Goal: Task Accomplishment & Management: Complete application form

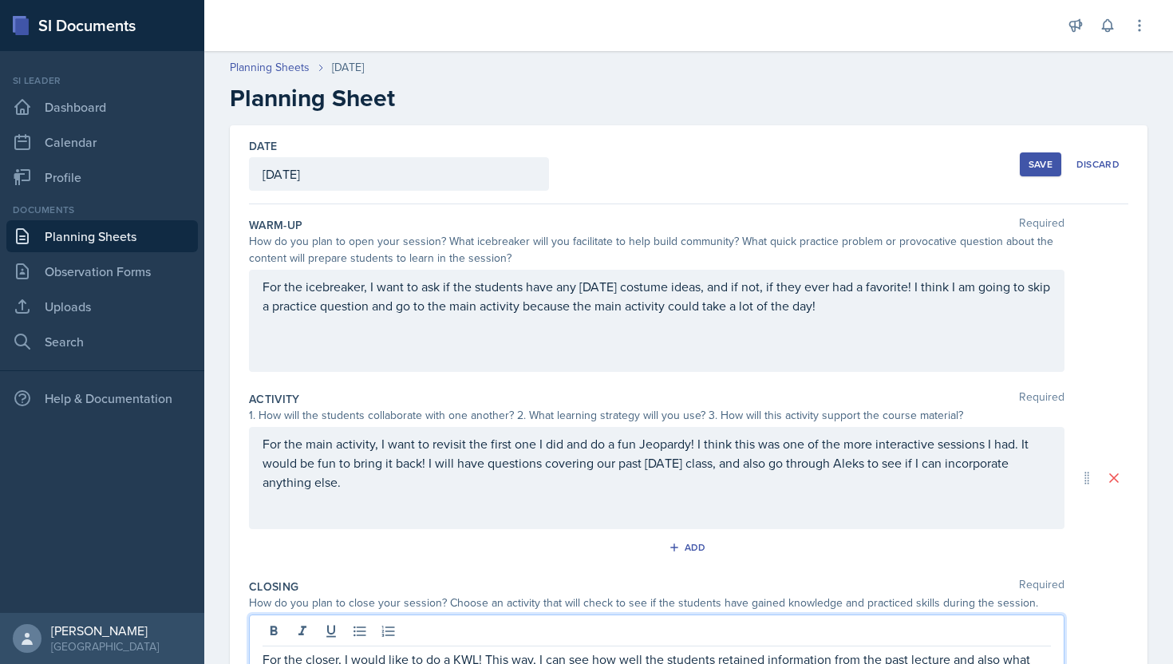
scroll to position [205, 0]
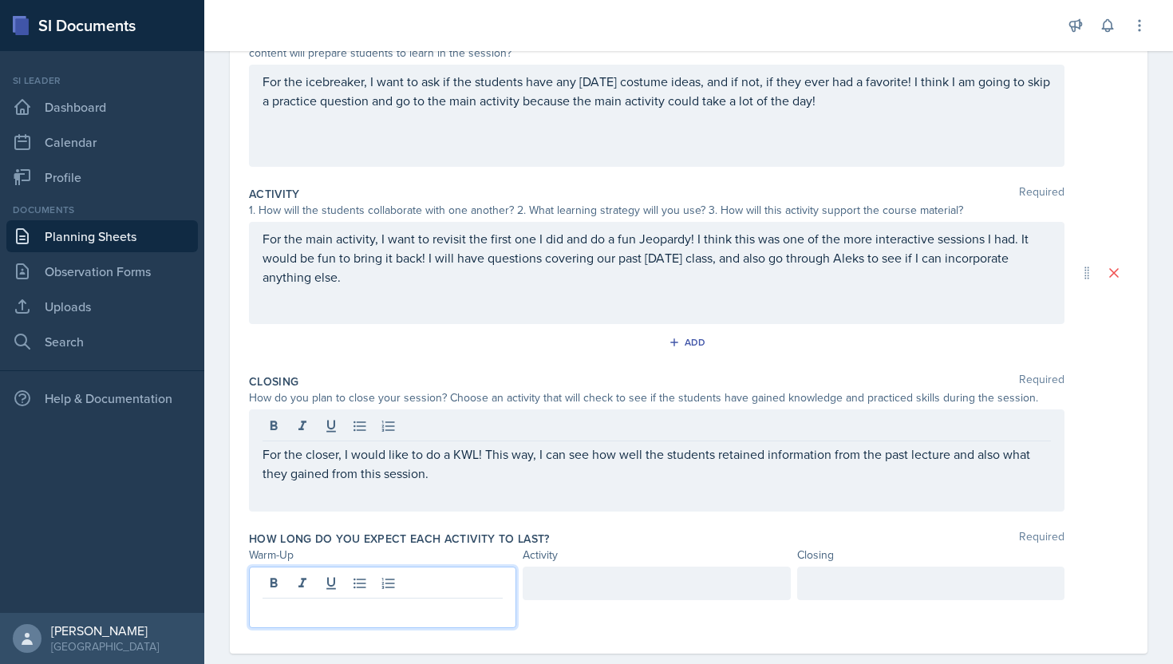
click at [462, 586] on div at bounding box center [382, 597] width 267 height 61
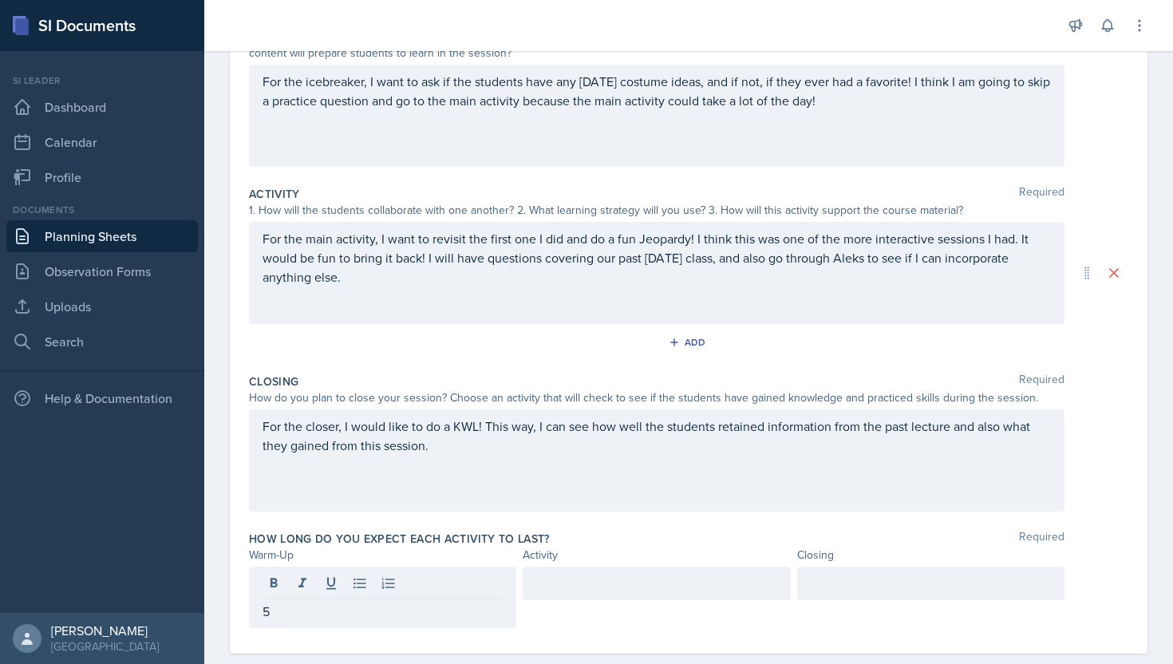
click at [558, 601] on div at bounding box center [656, 597] width 267 height 61
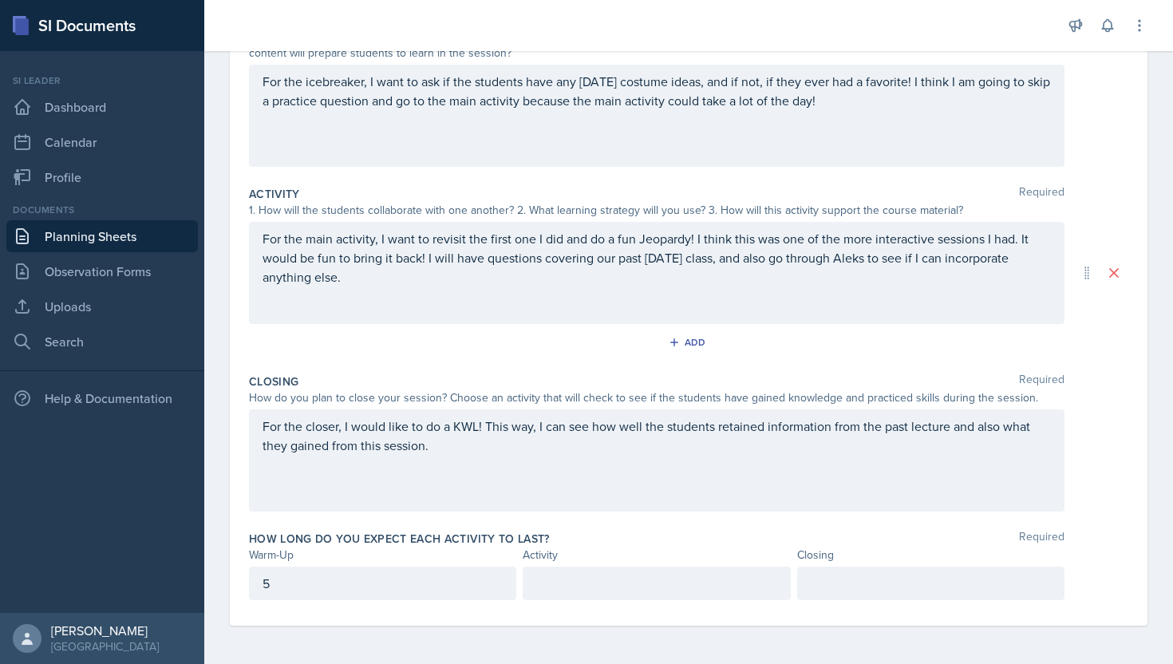
click at [547, 589] on div at bounding box center [656, 584] width 267 height 34
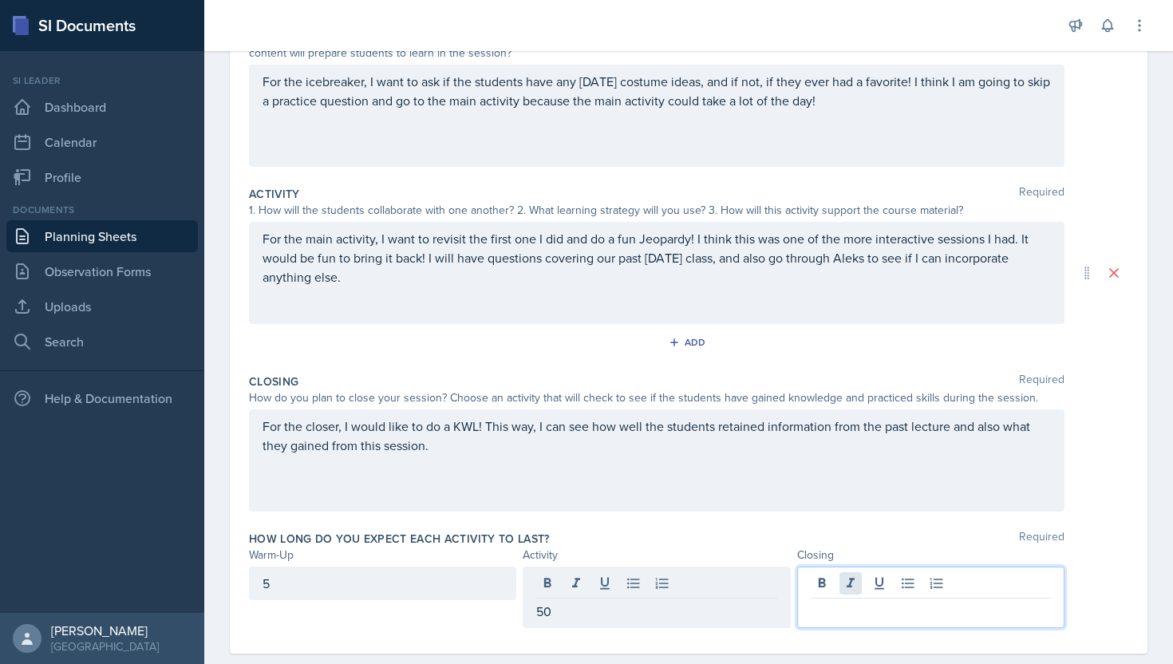
click at [853, 587] on div at bounding box center [930, 597] width 267 height 61
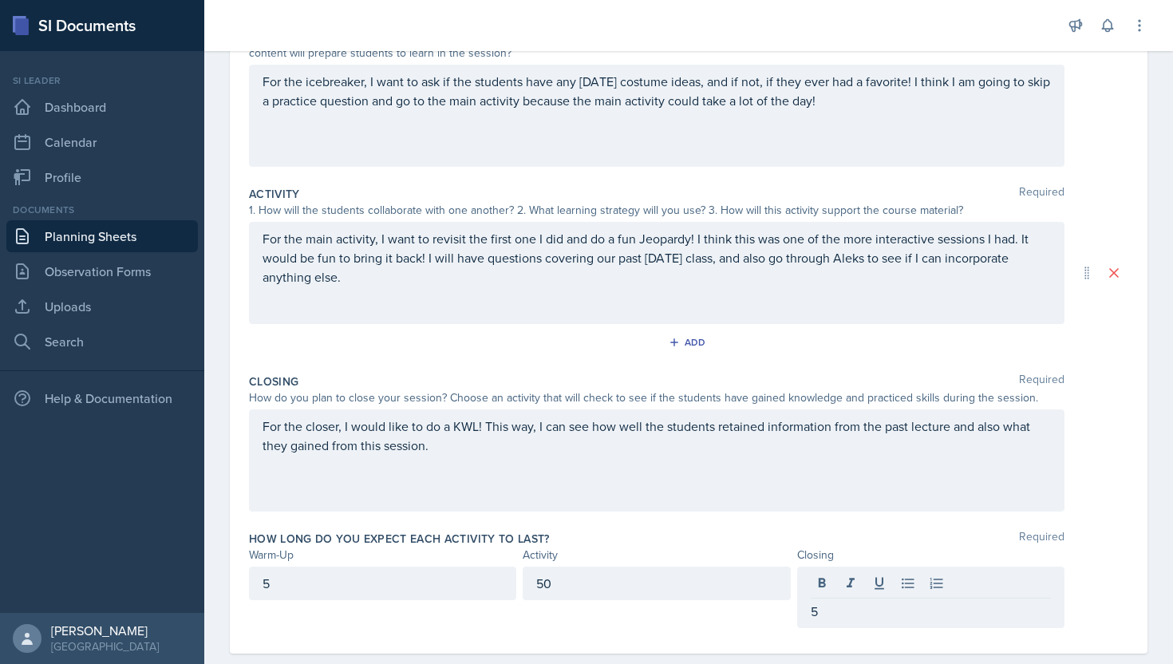
click at [1172, 497] on div "Date [DATE] [DATE] 28 29 30 1 2 3 4 5 6 7 8 9 10 11 12 13 14 15 16 17 18 19 20 …" at bounding box center [688, 306] width 969 height 772
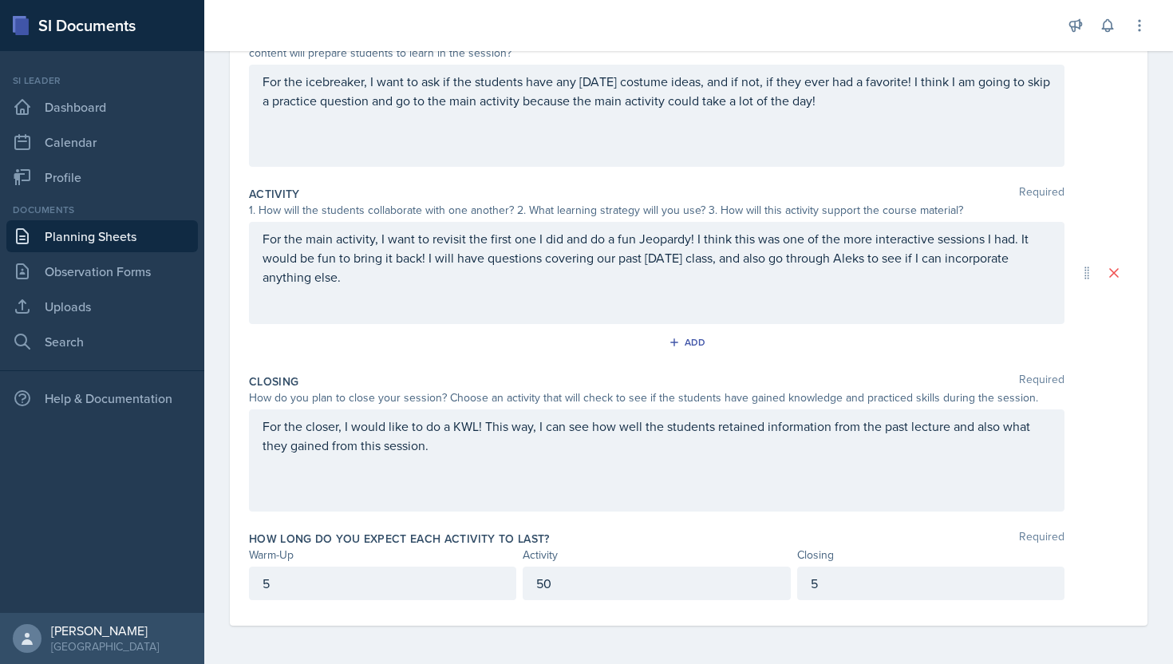
scroll to position [0, 0]
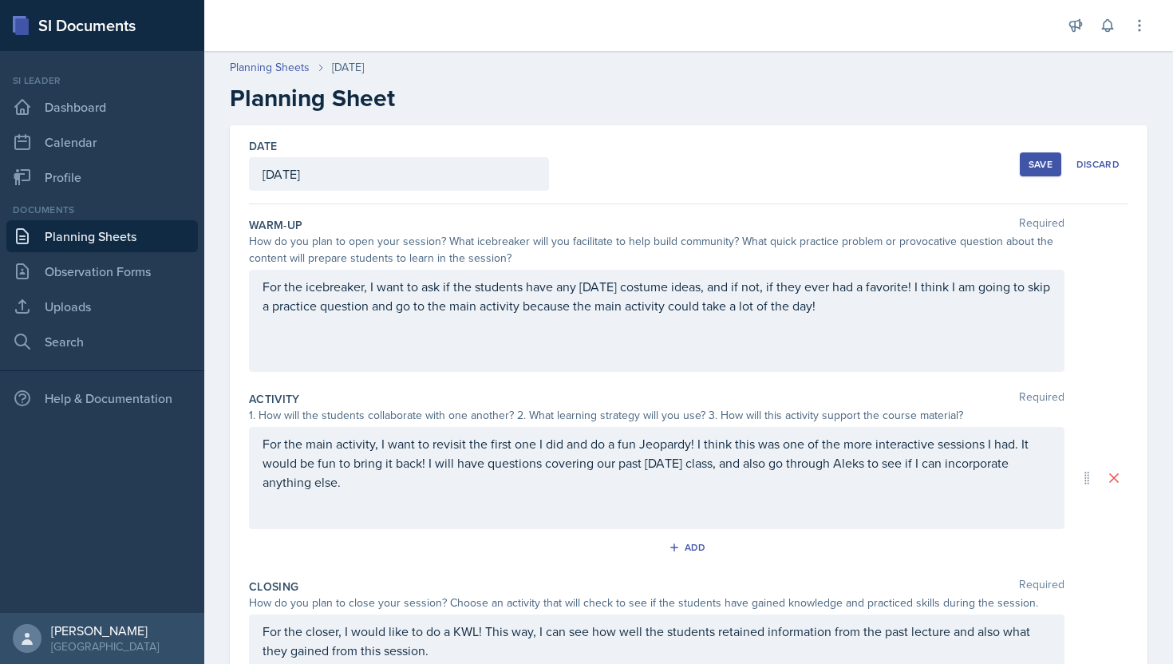
click at [1043, 160] on div "Save" at bounding box center [1041, 164] width 24 height 13
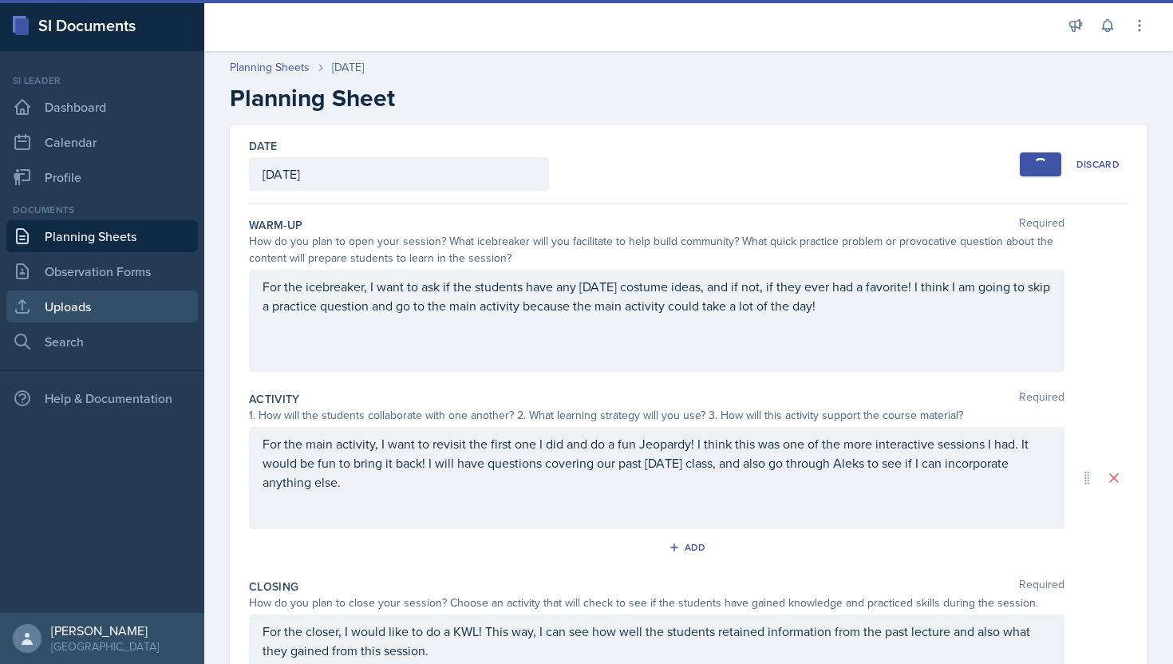
click at [55, 303] on link "Uploads" at bounding box center [102, 307] width 192 height 32
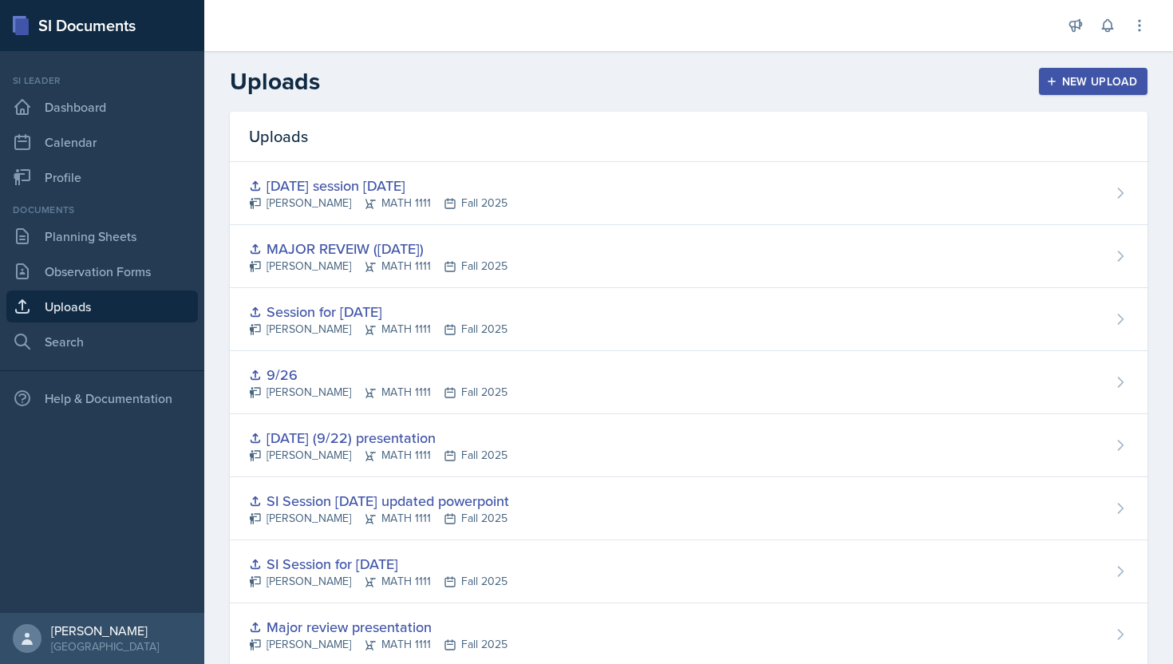
click at [1067, 92] on button "New Upload" at bounding box center [1093, 81] width 109 height 27
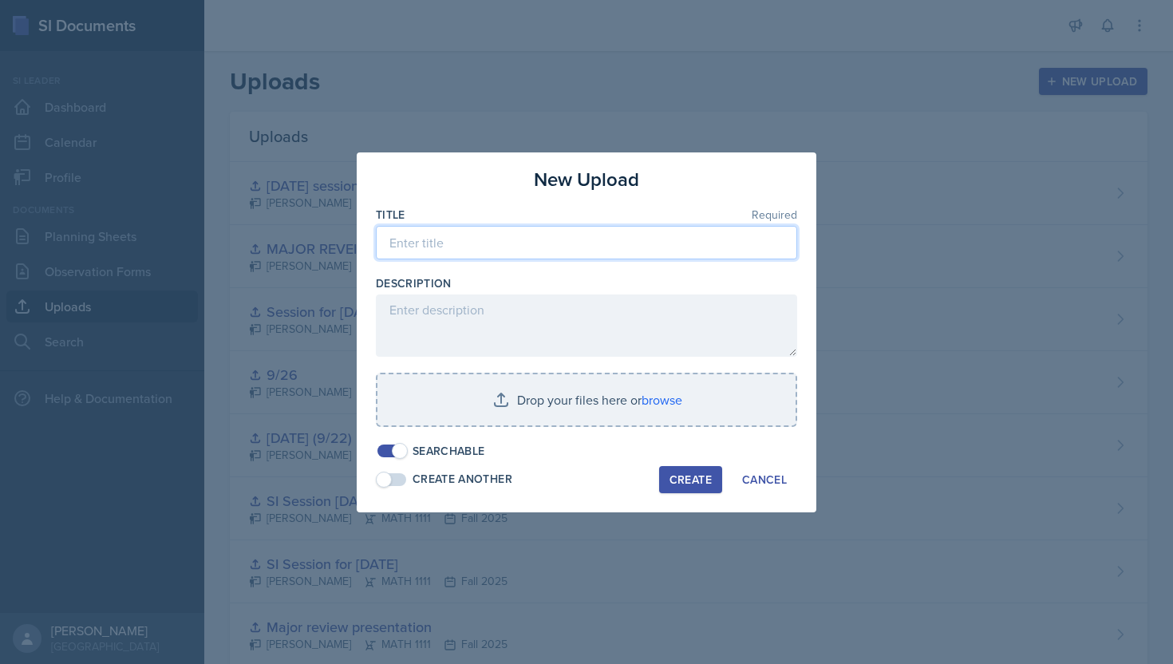
click at [675, 226] on input at bounding box center [586, 243] width 421 height 34
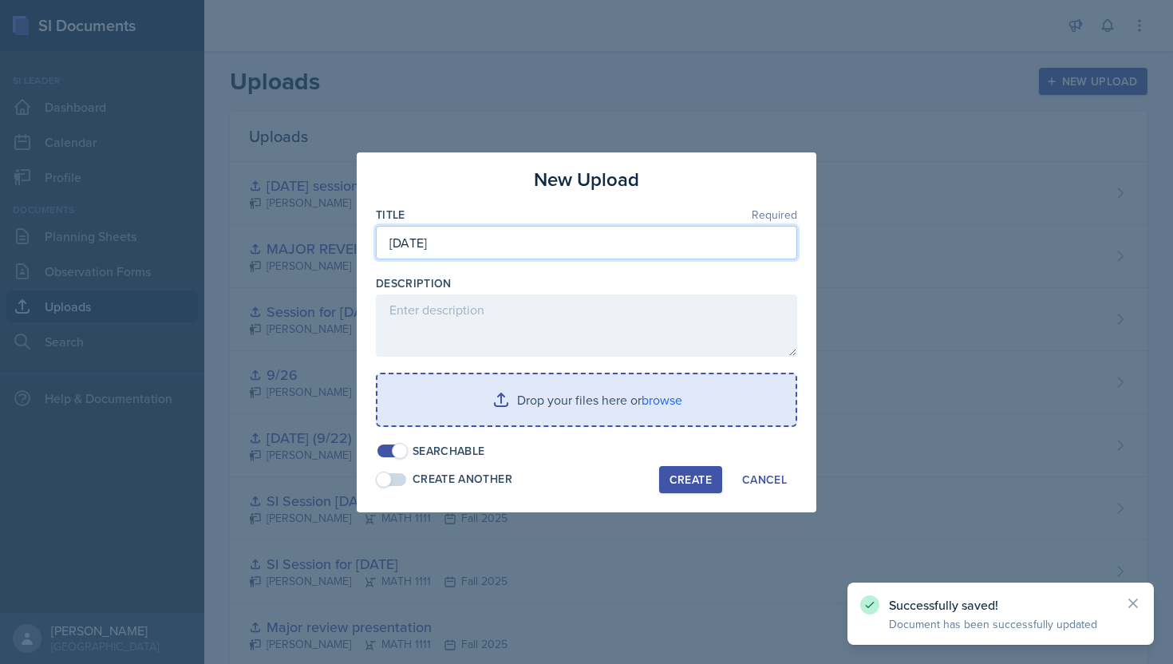
type input "[DATE]"
click at [606, 402] on input "file" at bounding box center [587, 399] width 418 height 51
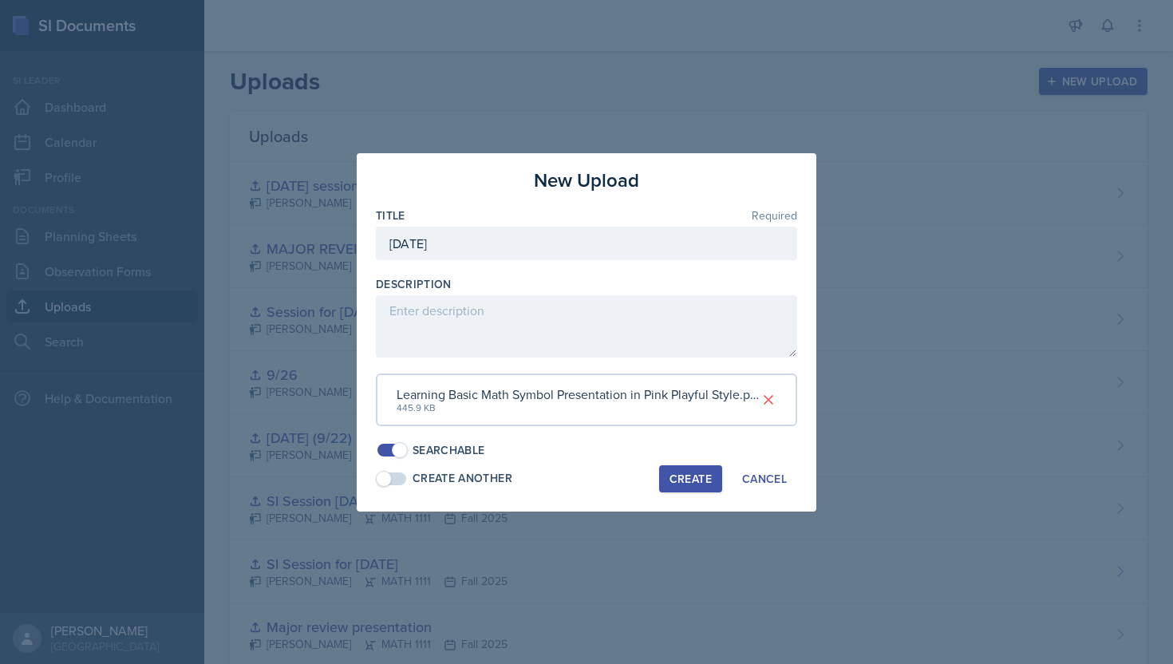
click at [692, 469] on button "Create" at bounding box center [690, 478] width 63 height 27
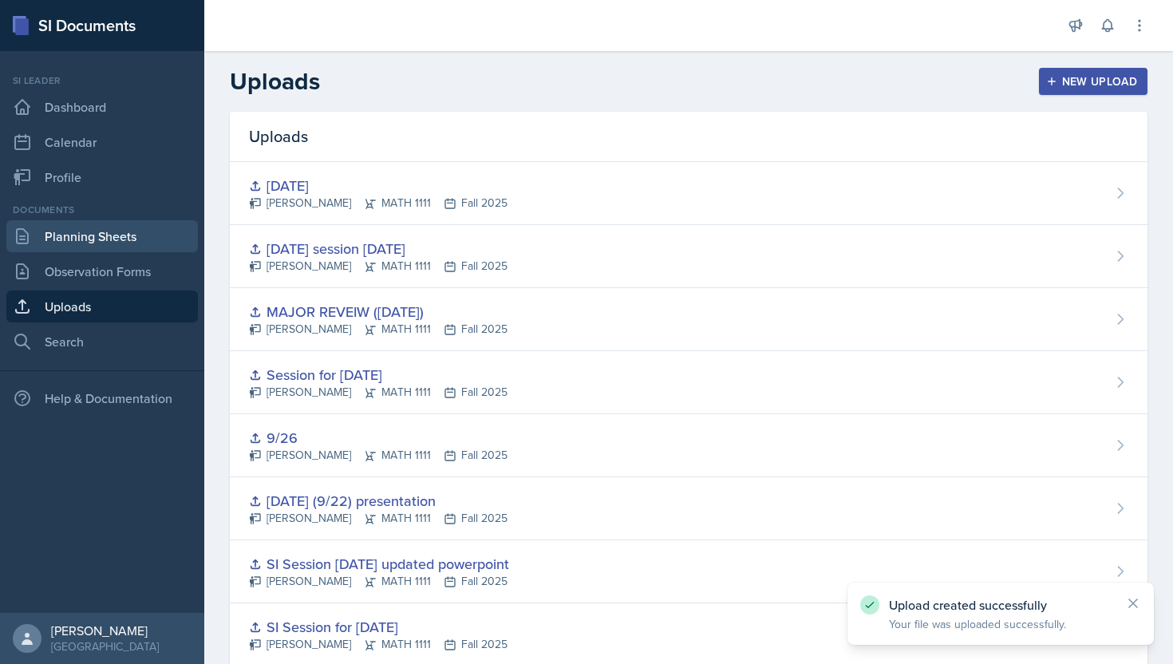
click at [110, 246] on link "Planning Sheets" at bounding box center [102, 236] width 192 height 32
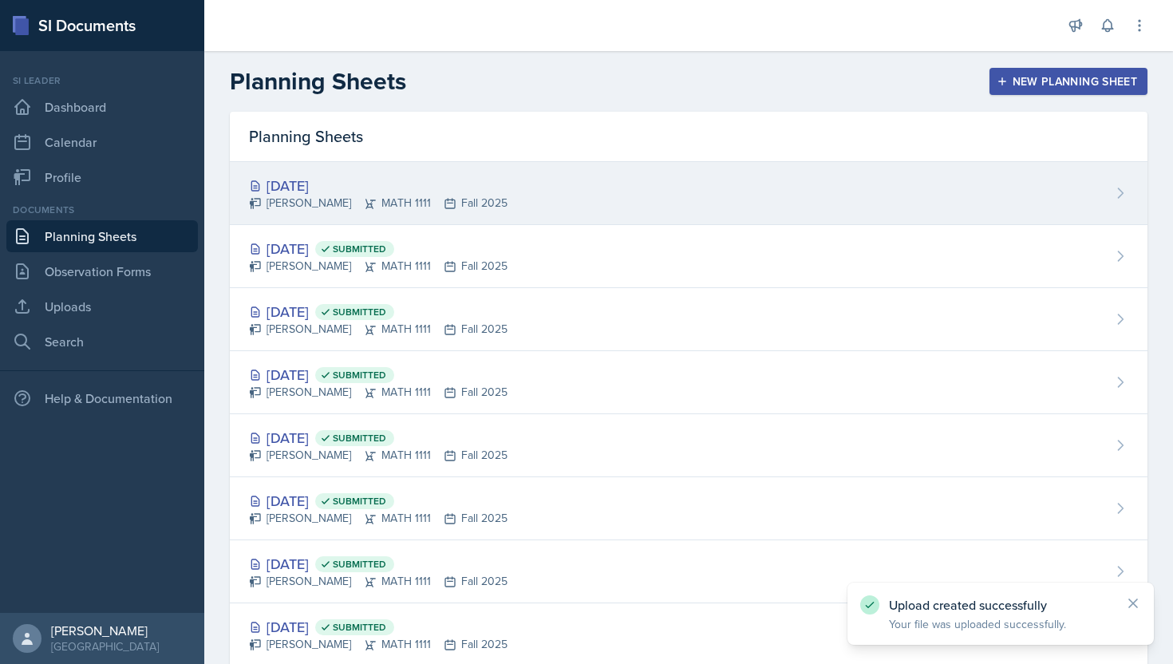
click at [641, 216] on div "[DATE] [PERSON_NAME] MATH 1111 Fall 2025" at bounding box center [689, 193] width 918 height 63
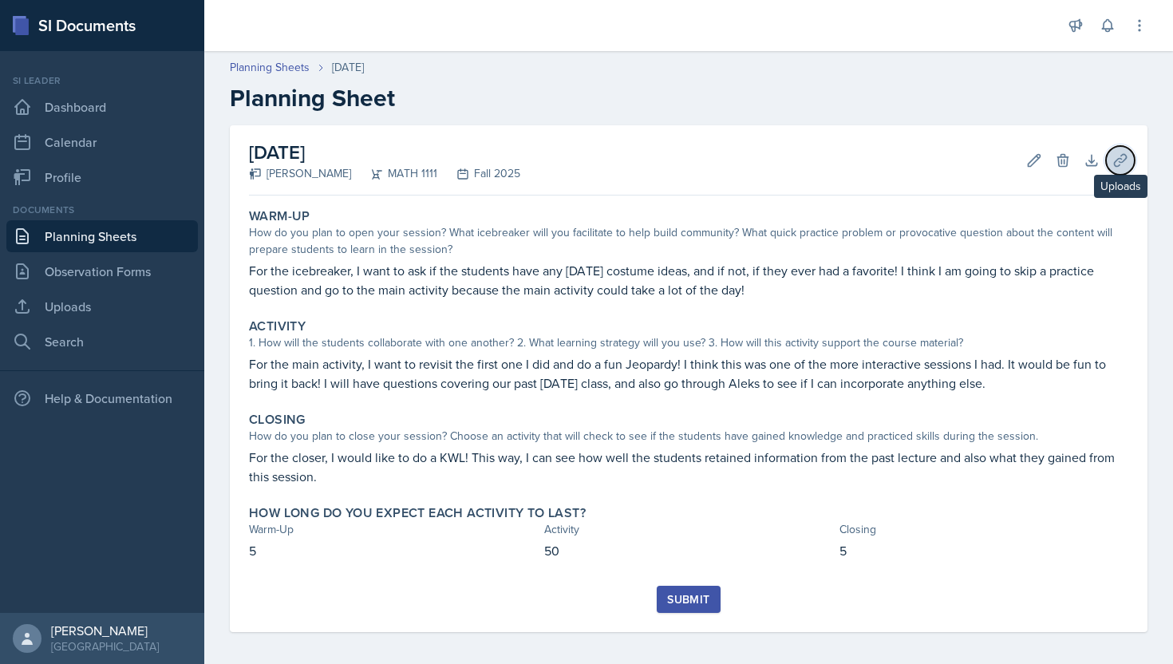
click at [1112, 164] on button "Uploads" at bounding box center [1120, 160] width 29 height 29
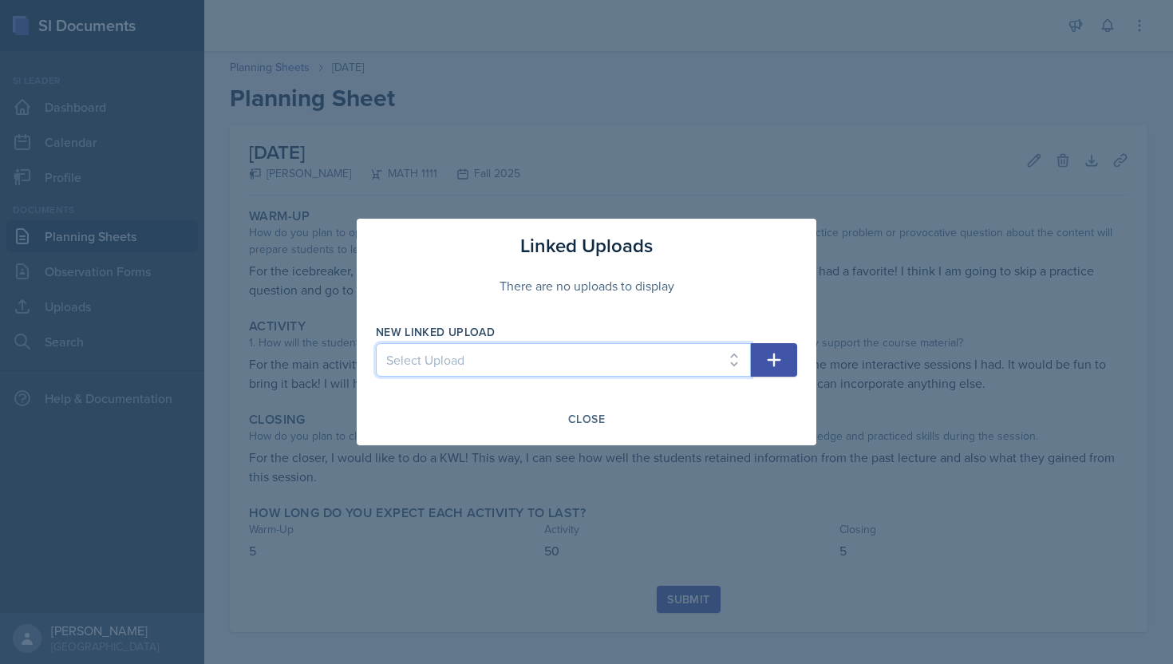
click at [659, 375] on select "Select Upload SI Mock Session PowerPoint [DATE] ([DATE]) POWERPOINT Jeapordy fo…" at bounding box center [563, 360] width 375 height 34
select select "e4a2d55c-7a29-458b-a281-a6c5301058a1"
click at [376, 343] on select "Select Upload SI Mock Session PowerPoint [DATE] ([DATE]) POWERPOINT Jeapordy fo…" at bounding box center [563, 360] width 375 height 34
click at [789, 358] on button "button" at bounding box center [774, 360] width 46 height 34
select select
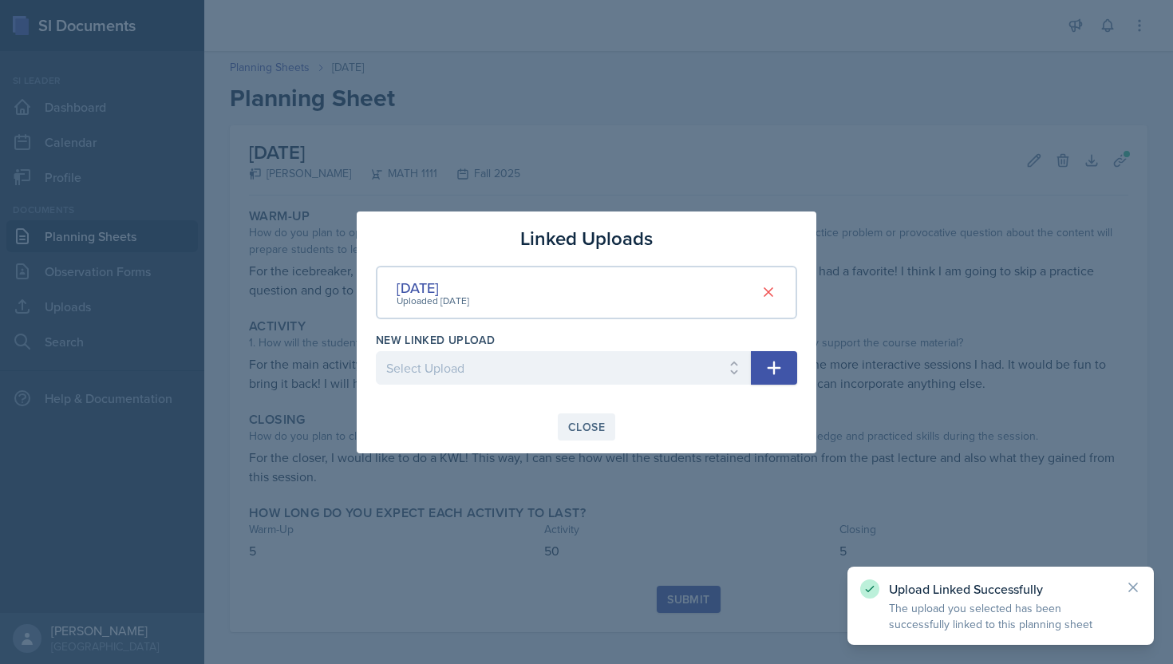
click at [580, 428] on div "Close" at bounding box center [586, 427] width 37 height 13
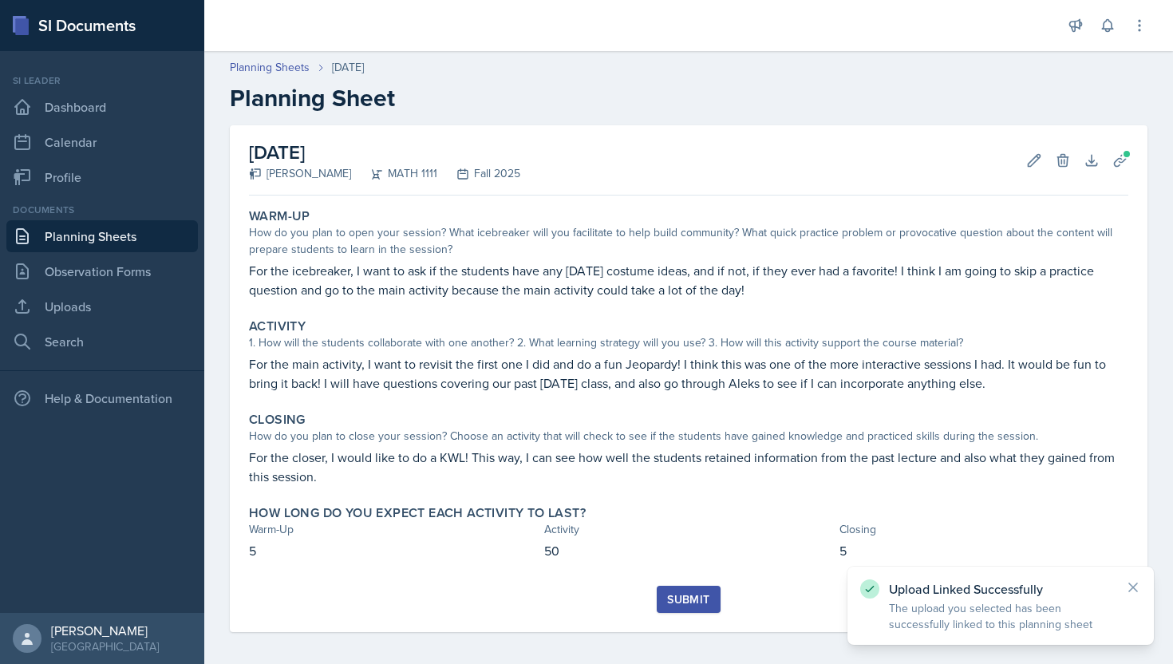
click at [697, 610] on button "Submit" at bounding box center [688, 599] width 63 height 27
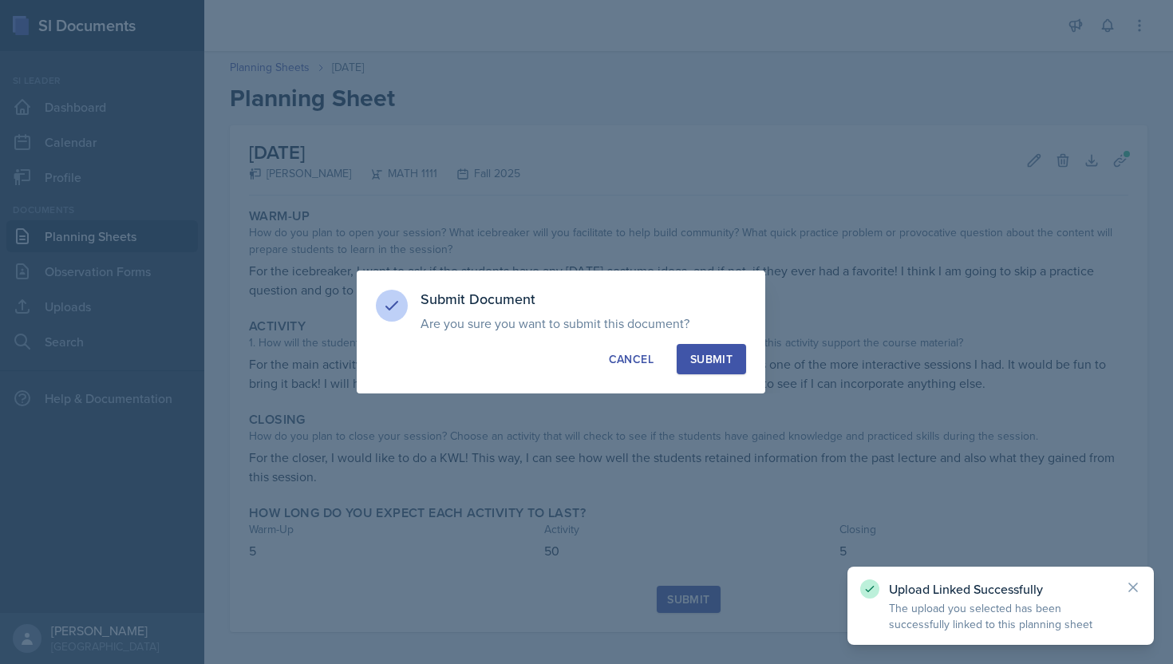
click at [723, 327] on p "Are you sure you want to submit this document? This document will no longer be …" at bounding box center [584, 323] width 326 height 16
click at [721, 350] on button "Submit" at bounding box center [711, 359] width 69 height 30
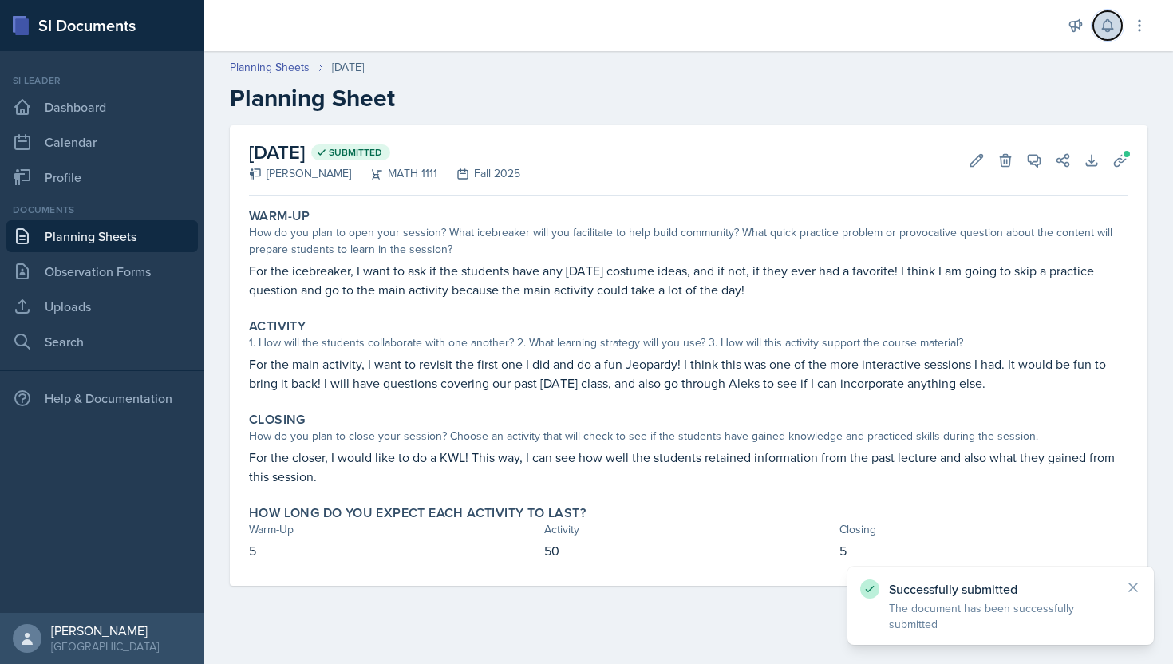
click at [1107, 25] on icon at bounding box center [1108, 26] width 16 height 16
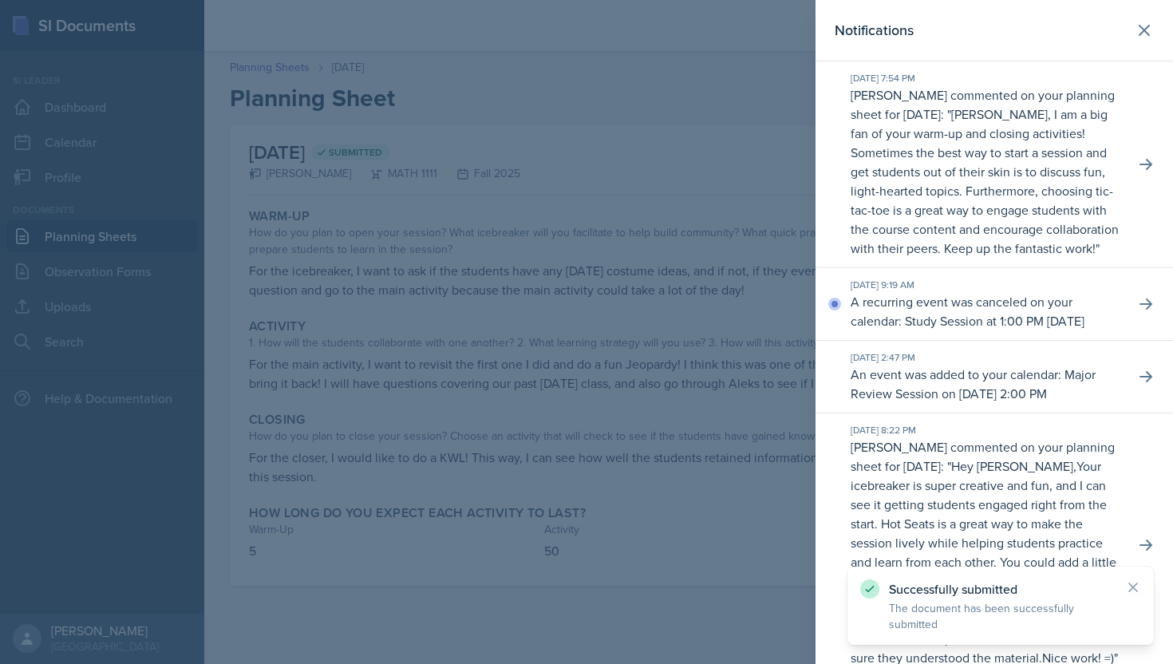
click at [624, 172] on div at bounding box center [586, 332] width 1173 height 664
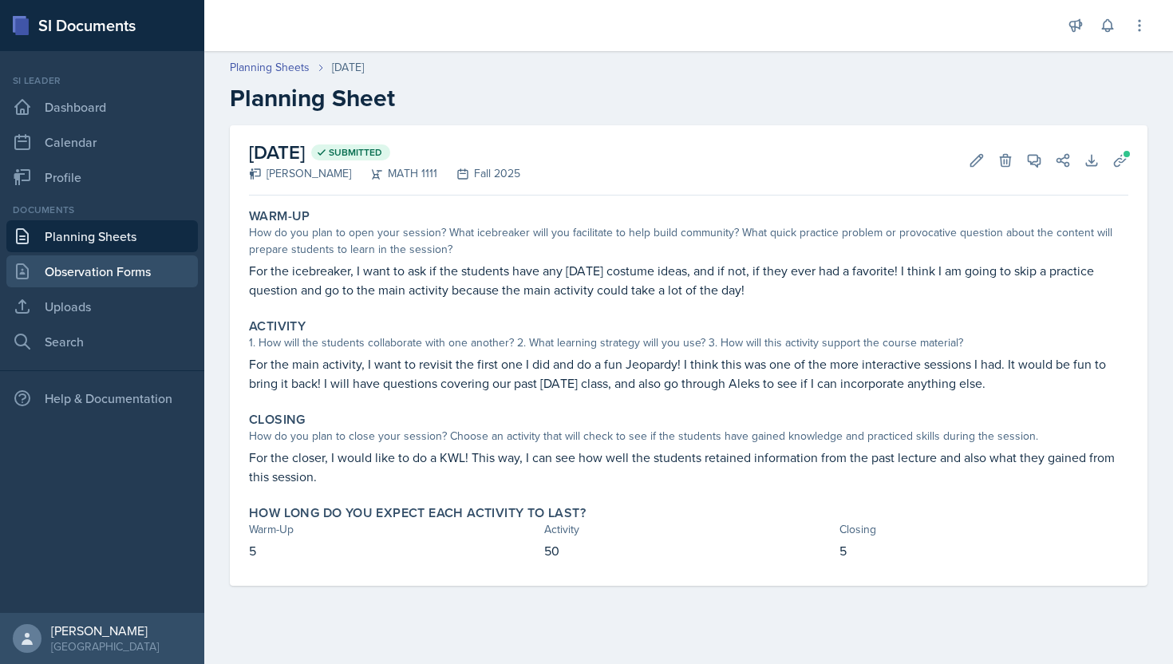
click at [87, 265] on link "Observation Forms" at bounding box center [102, 271] width 192 height 32
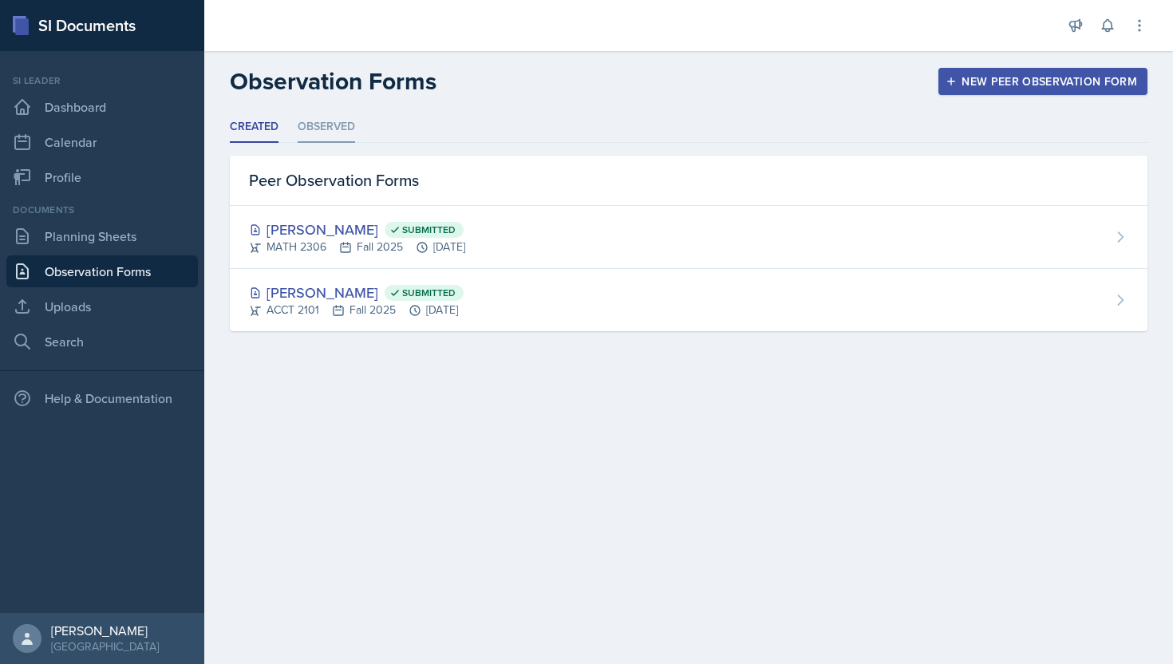
click at [319, 134] on li "Observed" at bounding box center [326, 127] width 57 height 31
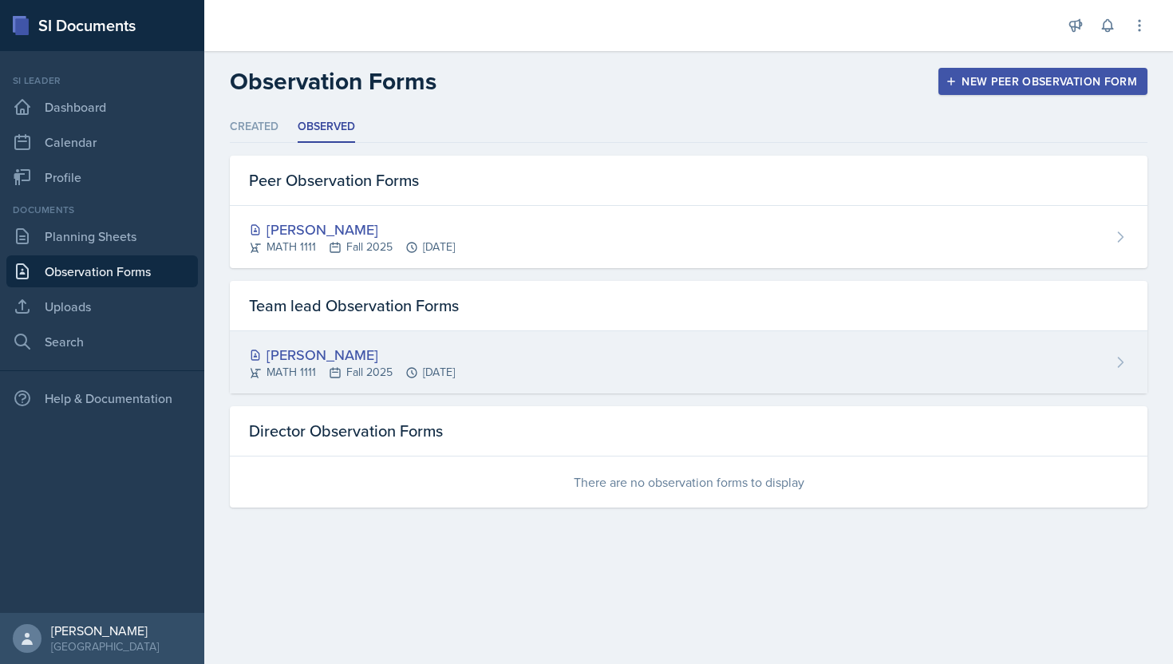
click at [342, 349] on div "[PERSON_NAME]" at bounding box center [352, 355] width 206 height 22
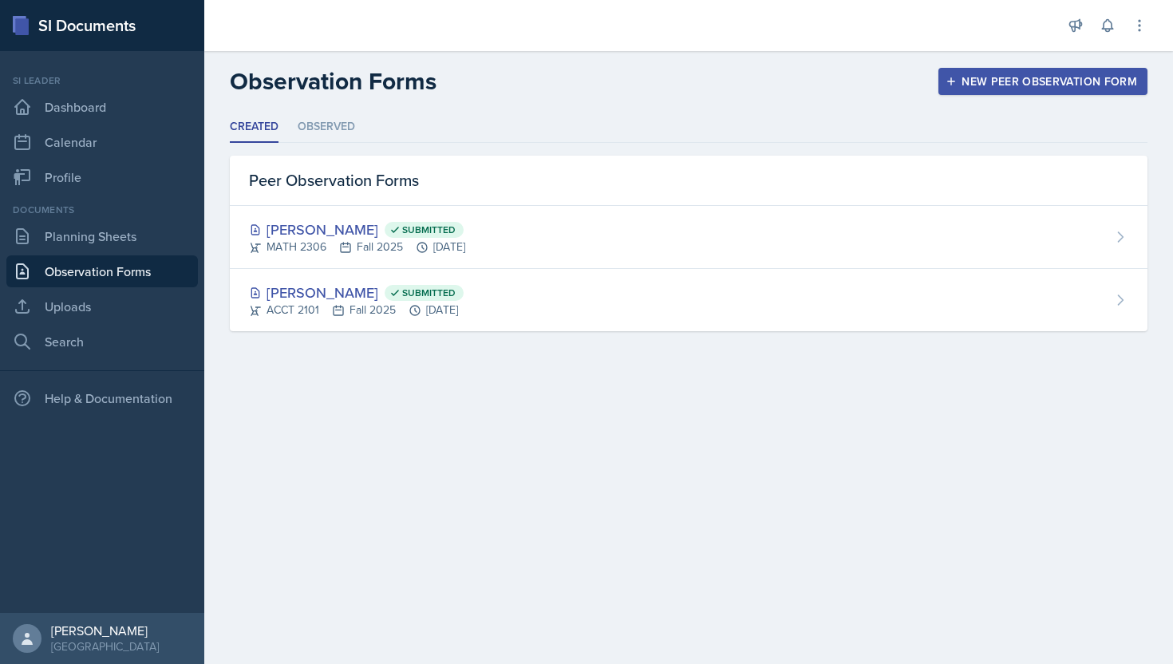
click at [329, 104] on header "Observation Forms New Peer Observation Form" at bounding box center [688, 81] width 969 height 61
click at [329, 123] on li "Observed" at bounding box center [326, 127] width 57 height 31
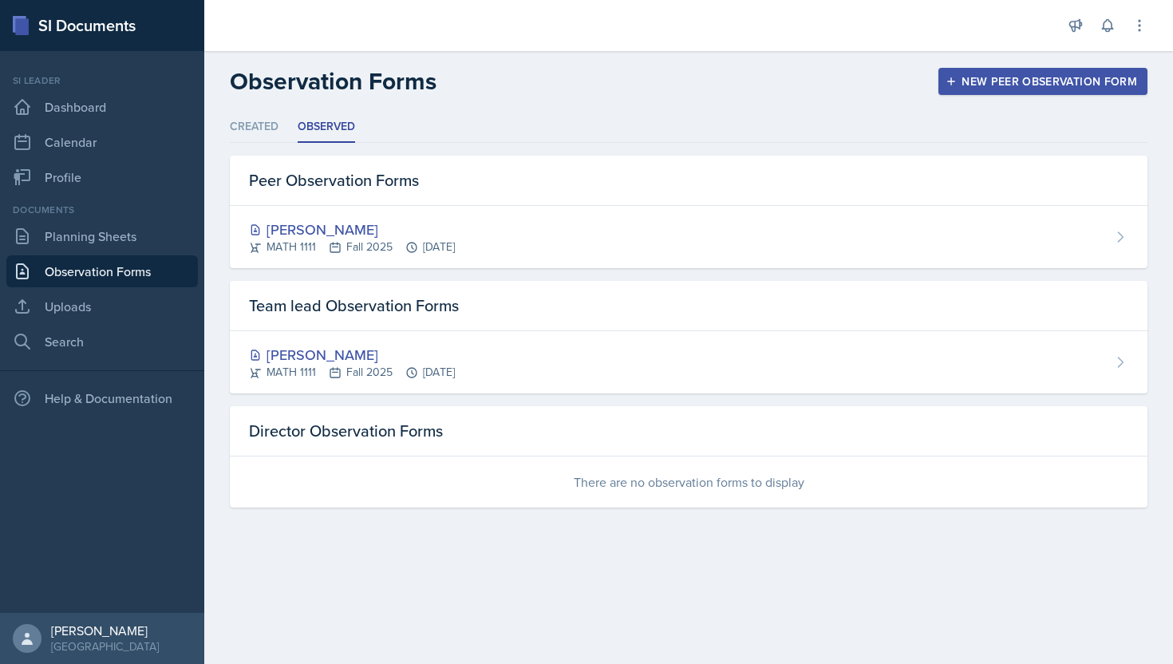
click at [368, 429] on div "Director Observation Forms" at bounding box center [689, 431] width 918 height 50
